Goal: Check status

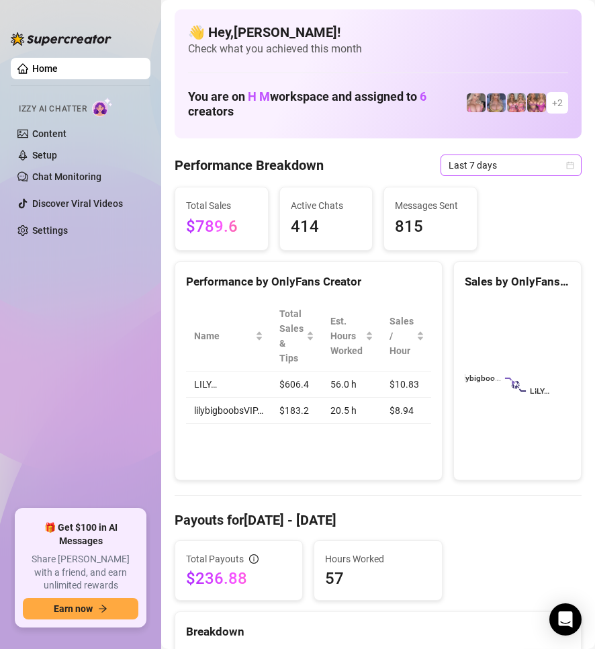
click at [566, 168] on icon "calendar" at bounding box center [570, 165] width 8 height 8
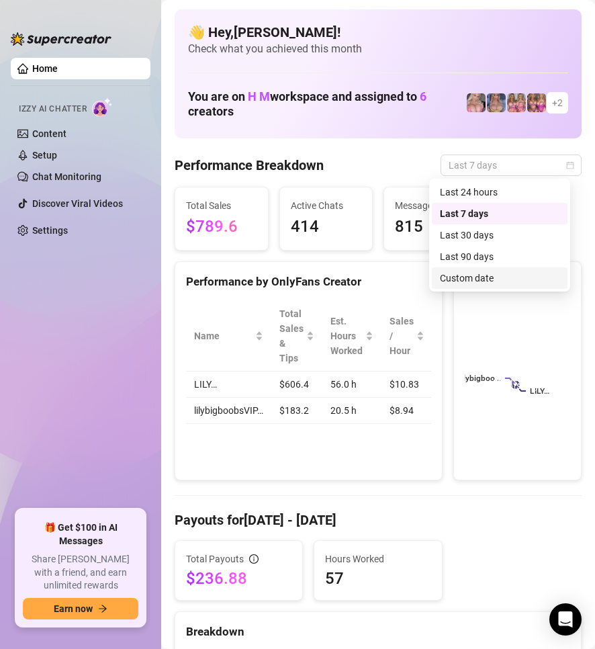
click at [486, 275] on div "Custom date" at bounding box center [500, 278] width 120 height 15
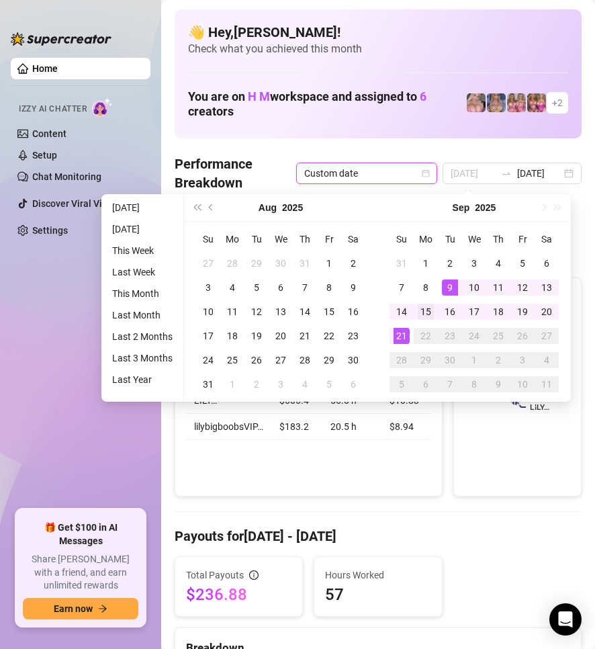
type input "[DATE]"
click at [421, 311] on div "15" at bounding box center [426, 312] width 16 height 16
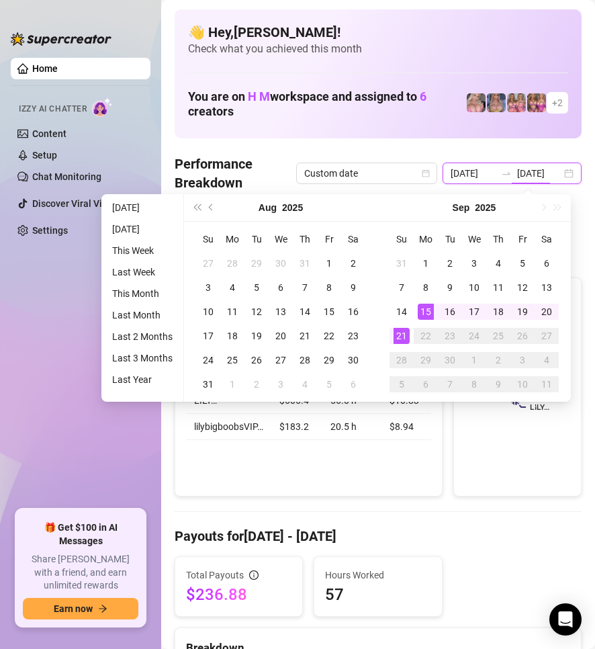
type input "[DATE]"
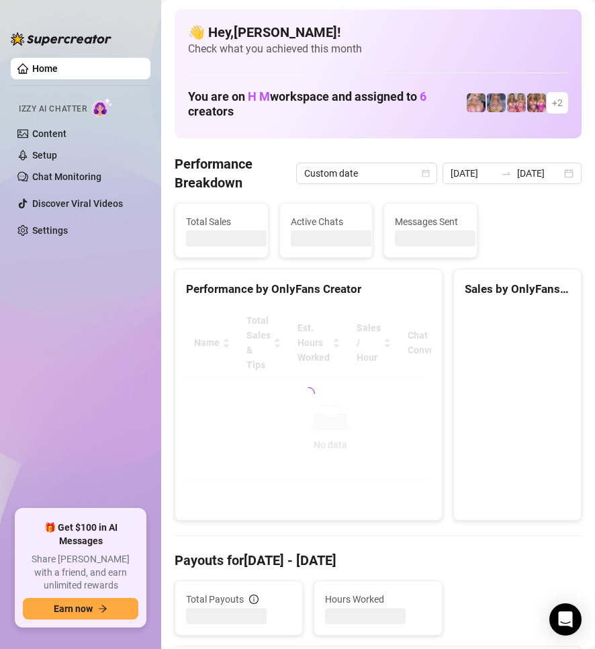
scroll to position [0, 0]
